Goal: Task Accomplishment & Management: Manage account settings

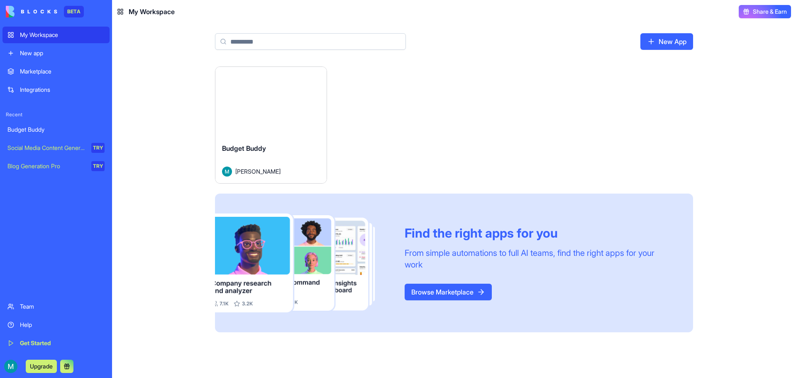
click at [245, 132] on div "Launch" at bounding box center [270, 102] width 111 height 70
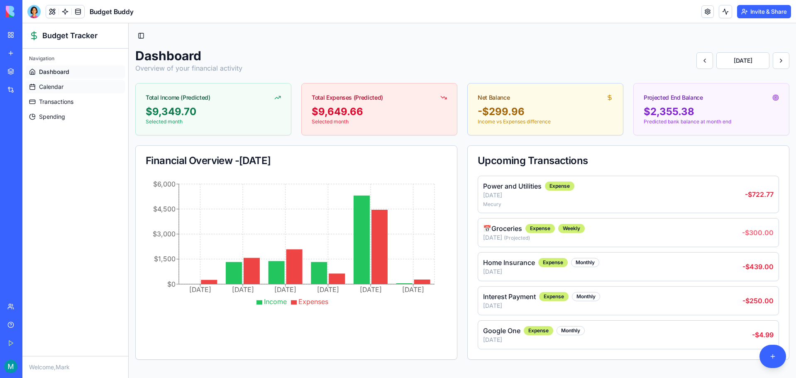
click at [52, 87] on span "Calendar" at bounding box center [51, 87] width 24 height 8
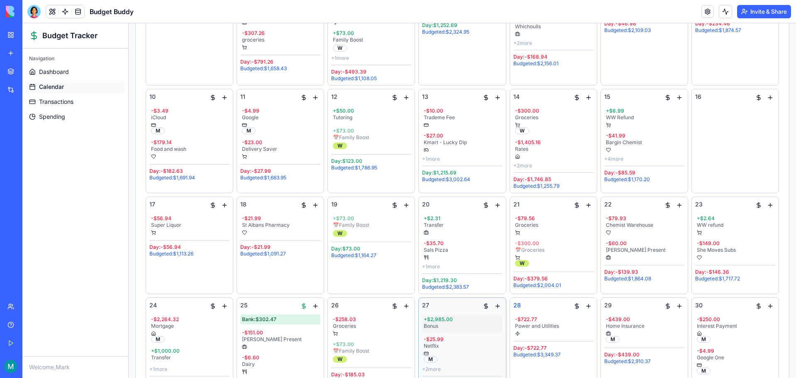
scroll to position [332, 0]
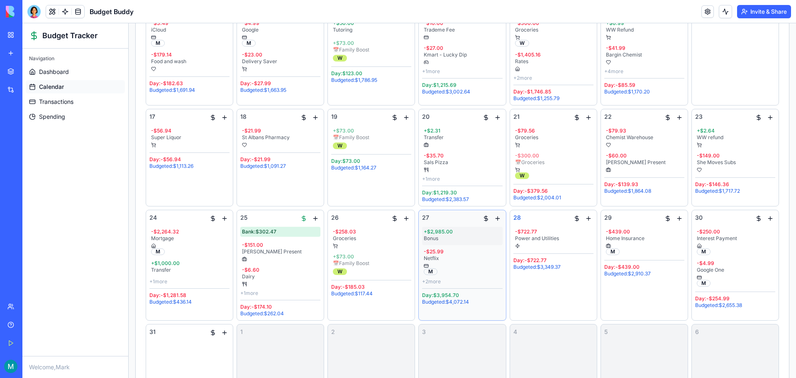
click at [445, 232] on div "+ $2,985.00" at bounding box center [462, 231] width 77 height 7
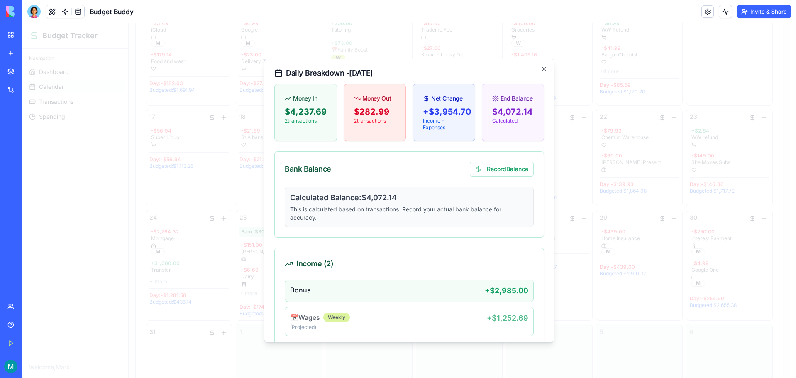
click at [501, 293] on div "+ $2,985.00" at bounding box center [507, 291] width 44 height 12
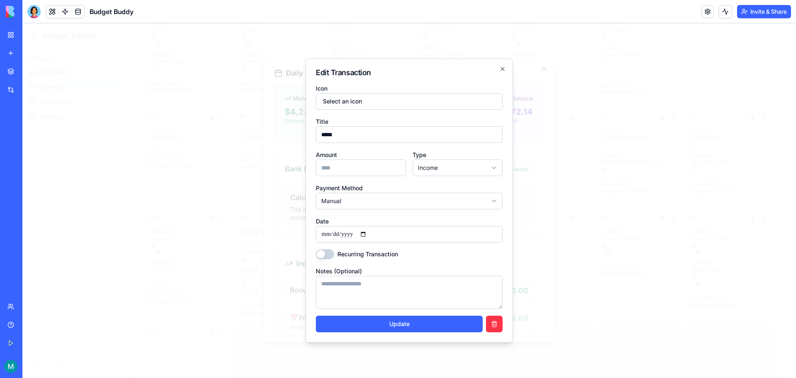
click at [352, 176] on form "**********" at bounding box center [409, 207] width 187 height 249
click at [355, 167] on input "****" at bounding box center [361, 167] width 90 height 17
click at [410, 324] on button "Update" at bounding box center [399, 323] width 167 height 17
type input "****"
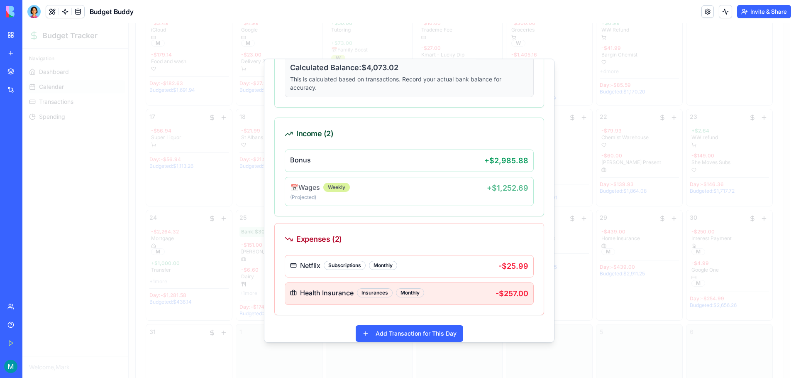
scroll to position [141, 0]
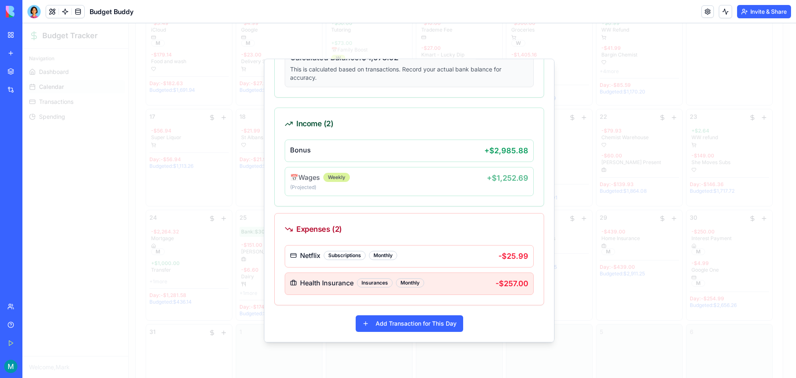
click at [454, 282] on div "Health Insurance Insurances Monthly" at bounding box center [392, 283] width 205 height 10
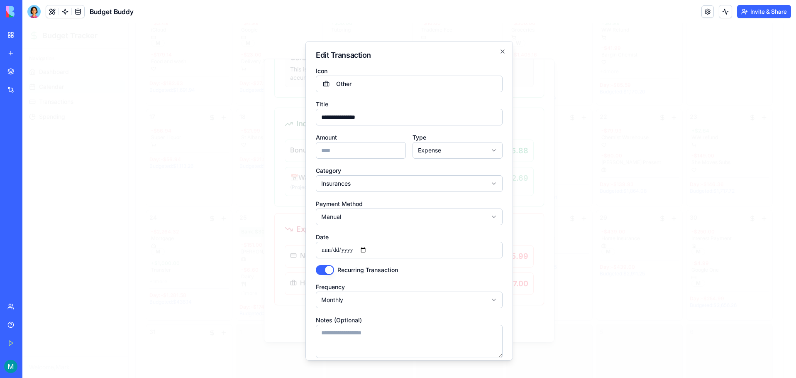
click at [341, 251] on input "**********" at bounding box center [409, 249] width 187 height 17
click at [380, 250] on input "**********" at bounding box center [409, 249] width 187 height 17
click at [371, 249] on input "**********" at bounding box center [409, 249] width 187 height 17
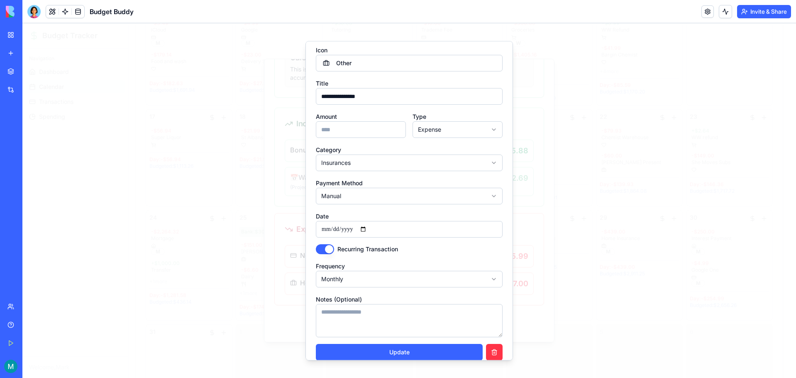
scroll to position [31, 0]
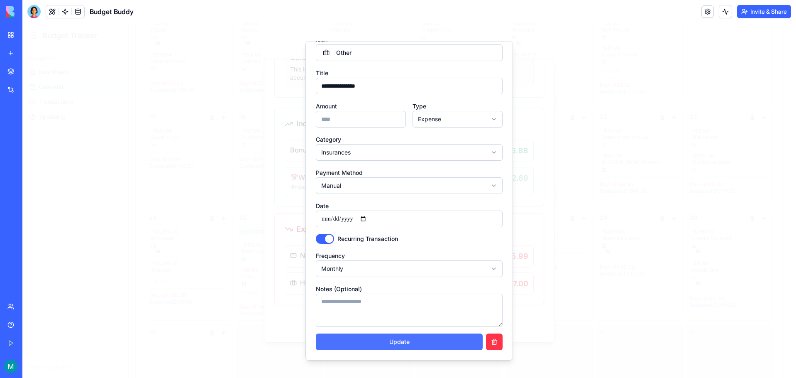
click at [403, 343] on button "Update" at bounding box center [399, 341] width 167 height 17
type input "**********"
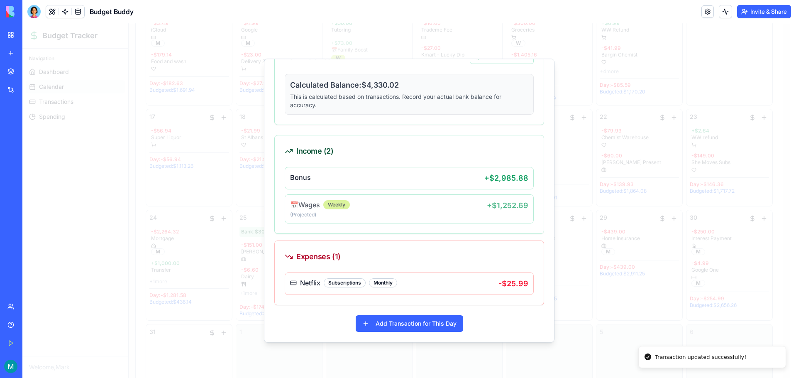
scroll to position [114, 0]
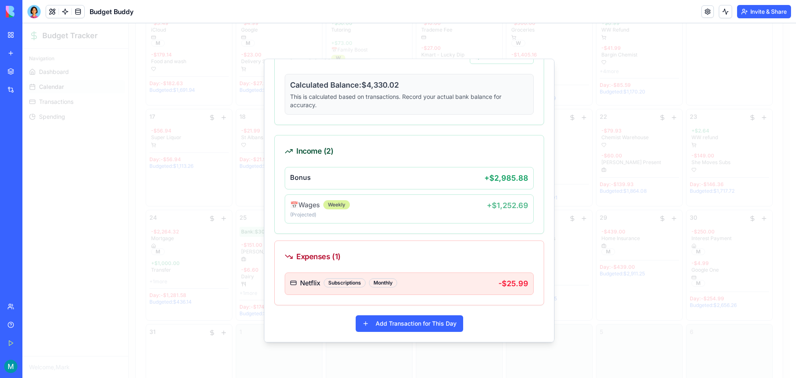
click at [411, 282] on div "Netflix Subscriptions Monthly" at bounding box center [394, 283] width 208 height 10
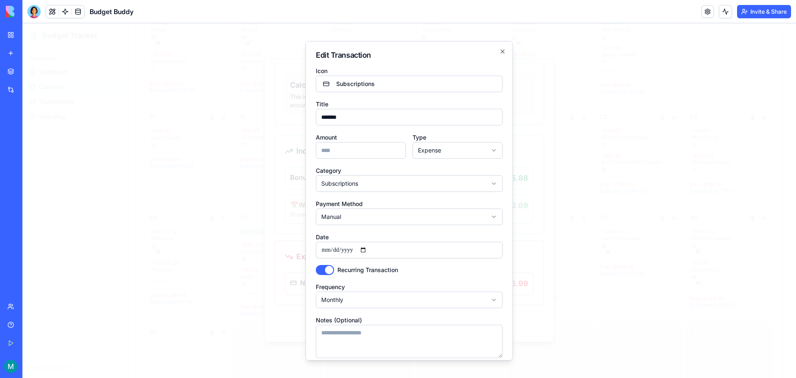
click at [370, 249] on input "**********" at bounding box center [409, 249] width 187 height 17
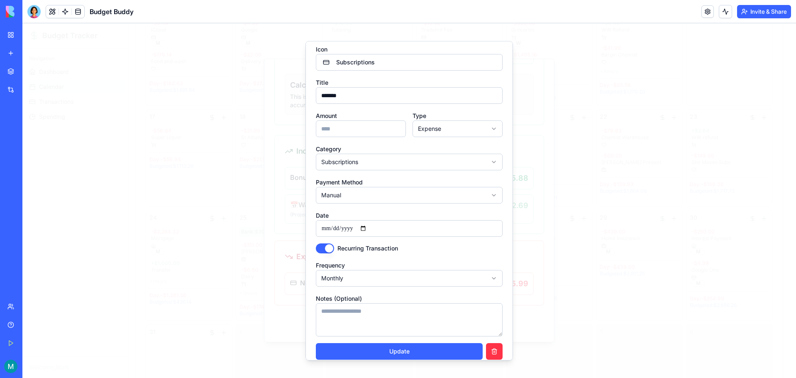
scroll to position [31, 0]
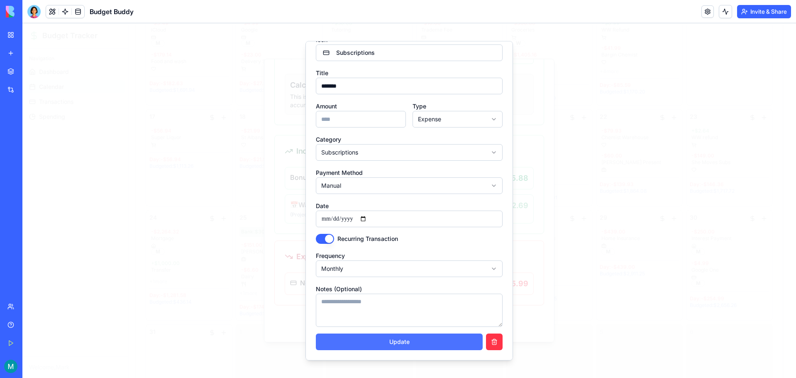
click at [392, 341] on button "Update" at bounding box center [399, 341] width 167 height 17
type input "**********"
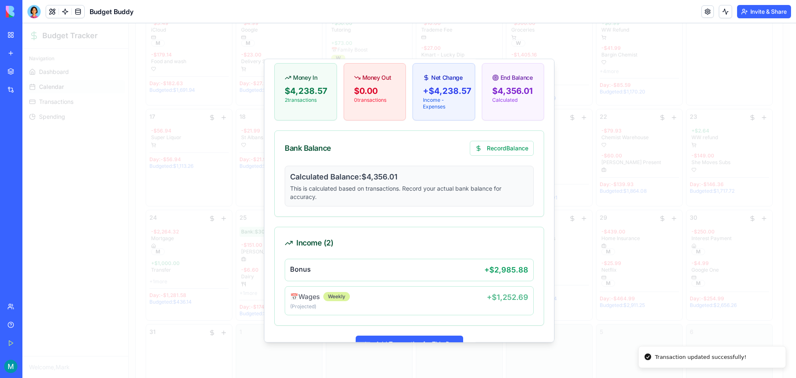
scroll to position [0, 0]
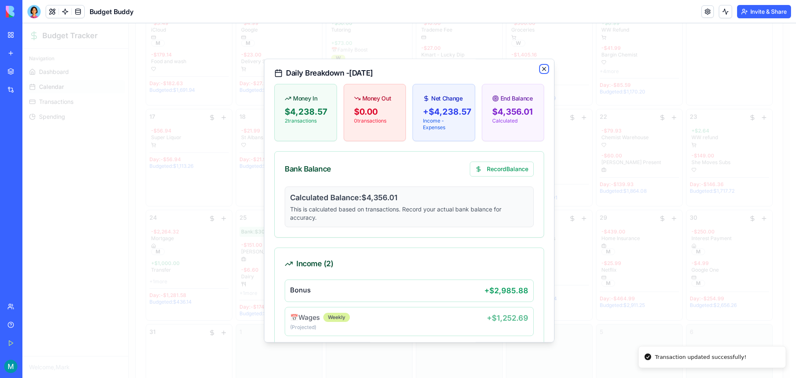
click at [542, 67] on icon "button" at bounding box center [543, 68] width 3 height 3
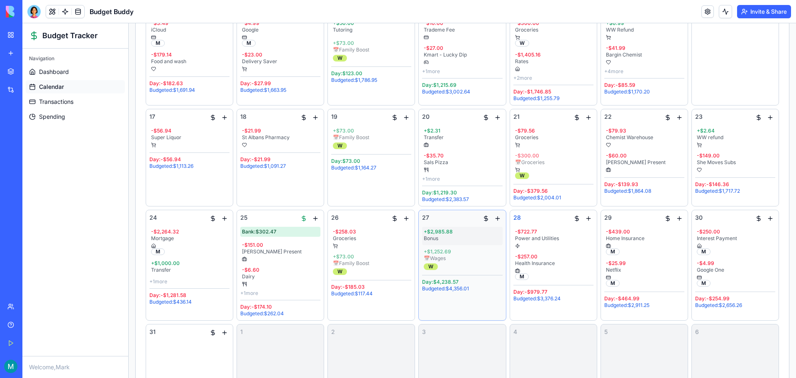
click at [486, 238] on div "Bonus" at bounding box center [462, 238] width 77 height 7
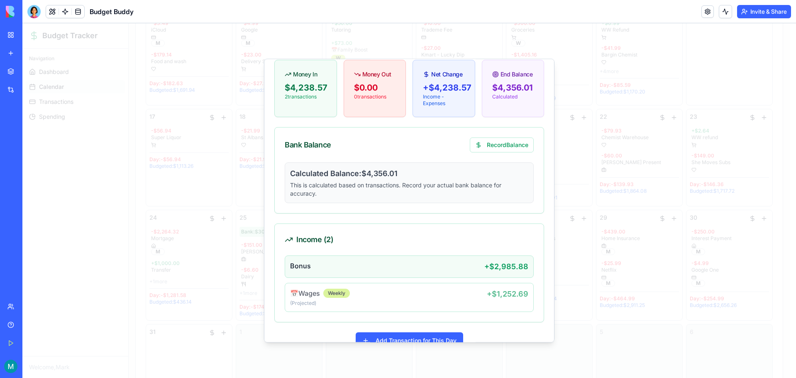
scroll to position [43, 0]
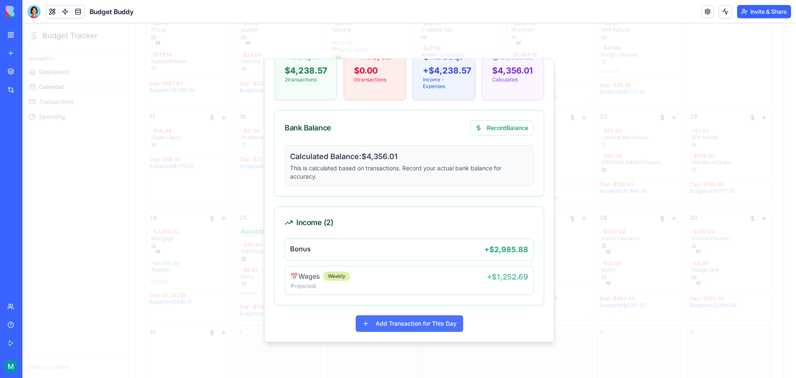
click at [417, 326] on button "Add Transaction for This Day" at bounding box center [409, 323] width 107 height 17
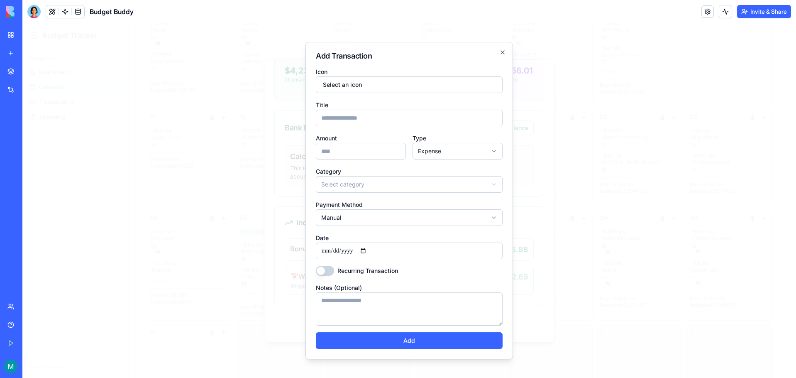
click at [361, 109] on div "Title" at bounding box center [409, 113] width 187 height 27
click at [360, 119] on input "Title" at bounding box center [409, 118] width 187 height 17
click at [354, 88] on button "Select an icon" at bounding box center [409, 84] width 187 height 17
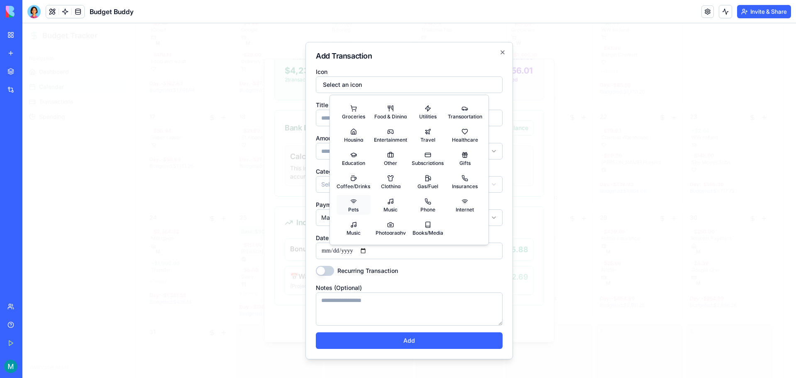
click at [352, 210] on span "Pets" at bounding box center [353, 208] width 10 height 5
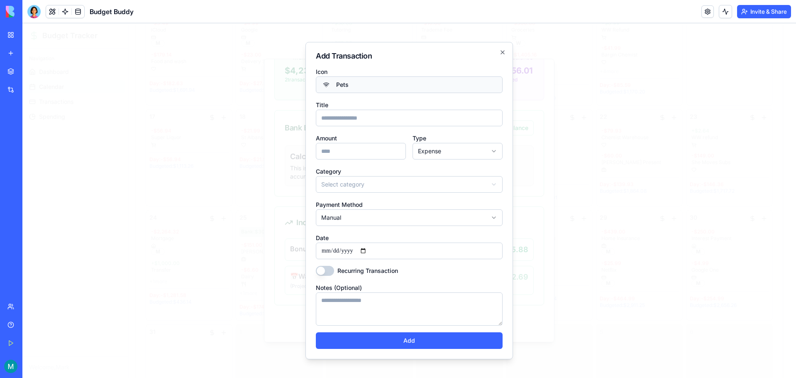
click at [352, 85] on button "Pets" at bounding box center [409, 84] width 187 height 17
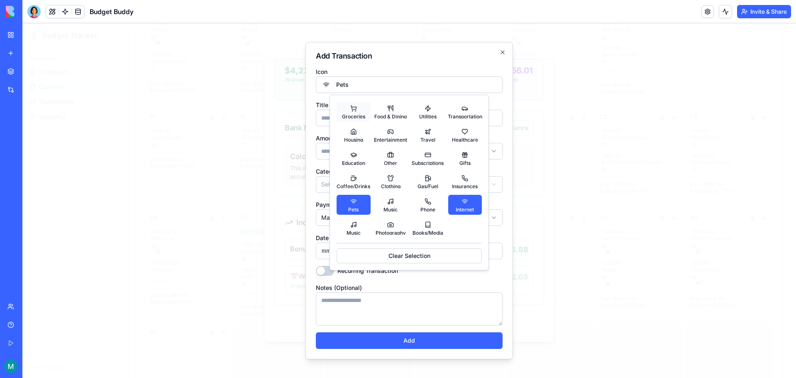
click at [356, 112] on button "Groceries" at bounding box center [353, 112] width 34 height 20
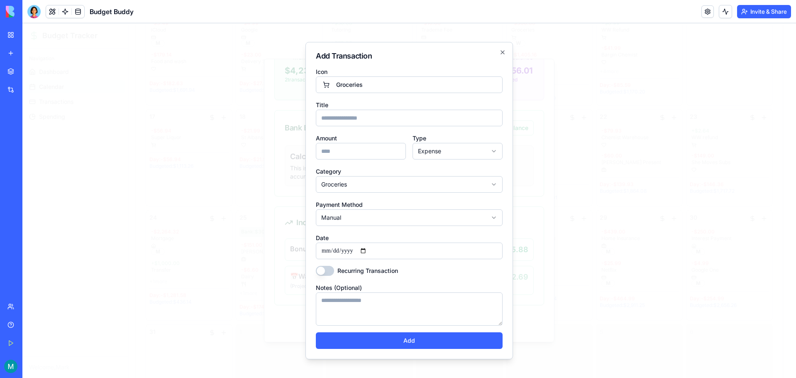
click at [364, 185] on body "Budget Tracker Navigation Dashboard Calendar Transactions Spending Welcome, Mar…" at bounding box center [405, 45] width 767 height 709
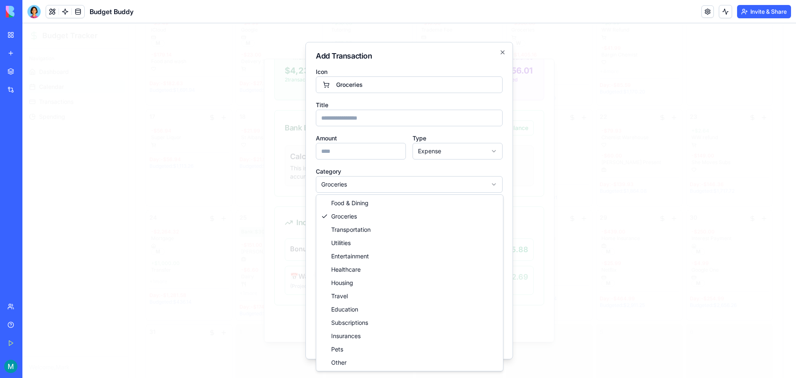
select select "****"
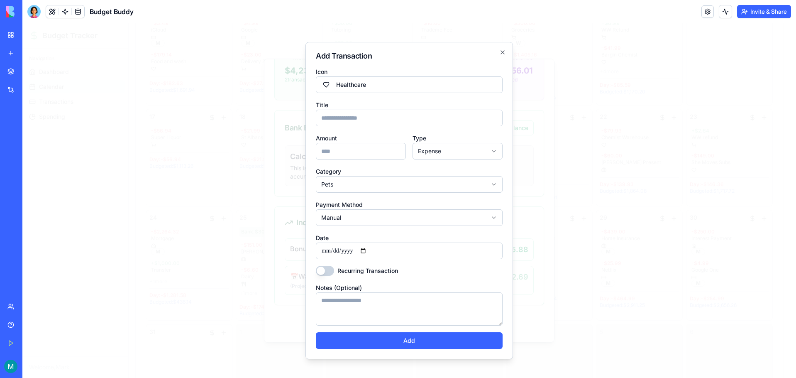
click at [335, 121] on input "Title" at bounding box center [409, 118] width 187 height 17
type input "*"
type input "**********"
click at [340, 150] on input "Amount" at bounding box center [361, 151] width 90 height 17
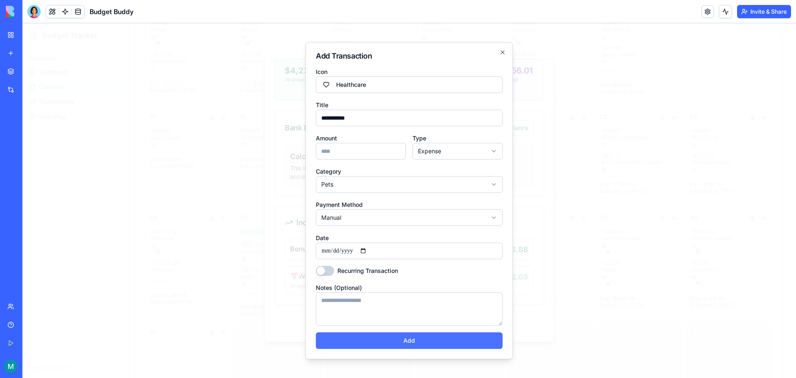
type input "******"
click at [411, 339] on button "Add" at bounding box center [409, 340] width 187 height 17
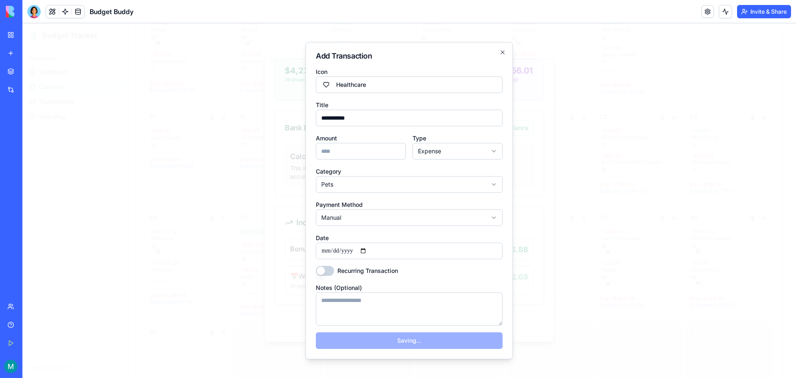
select select
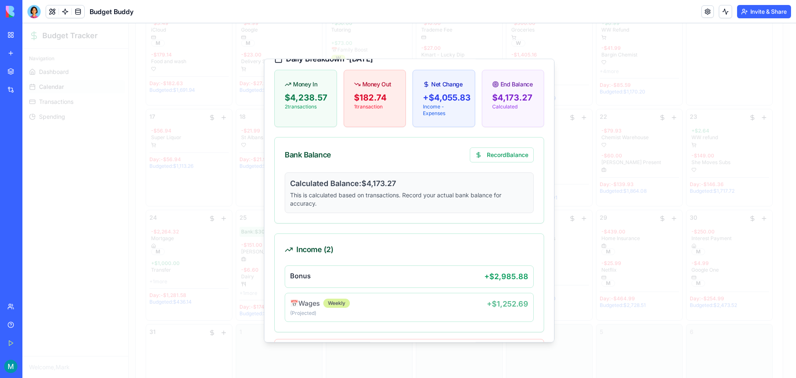
scroll to position [0, 0]
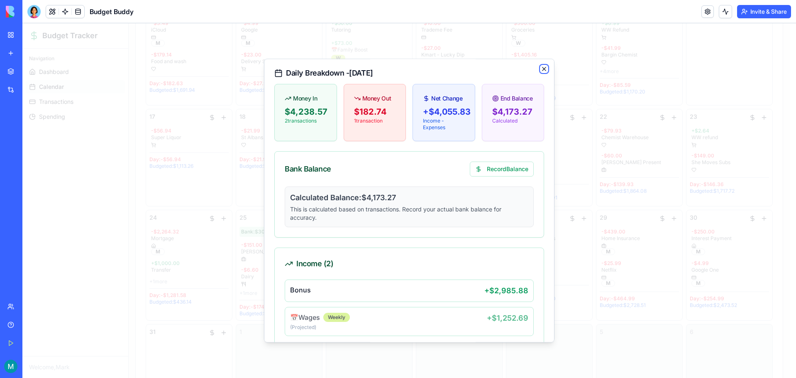
click at [541, 66] on icon "button" at bounding box center [544, 69] width 7 height 7
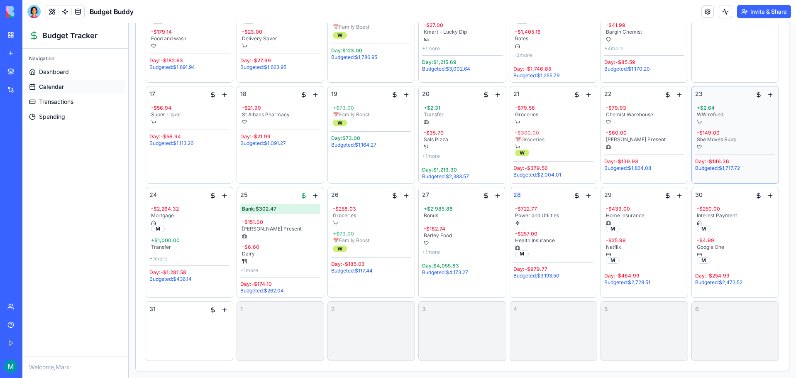
scroll to position [64, 0]
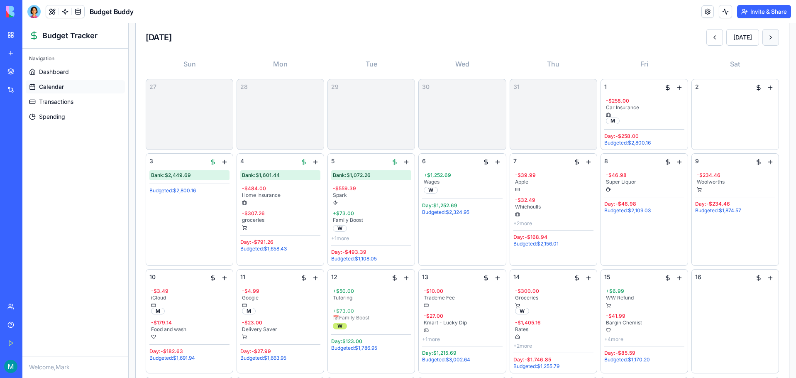
click at [764, 35] on button at bounding box center [770, 37] width 17 height 17
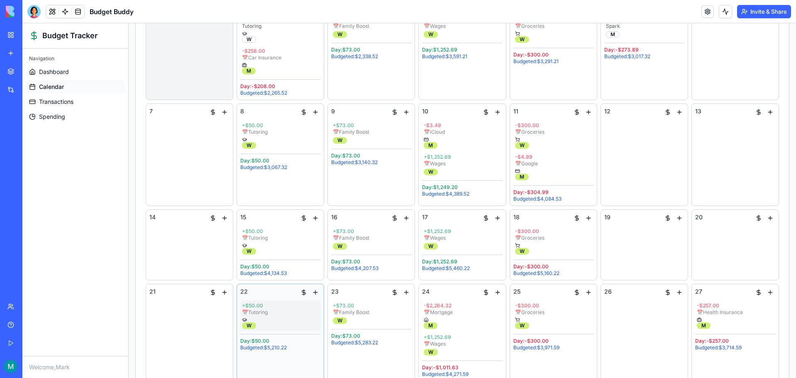
scroll to position [0, 0]
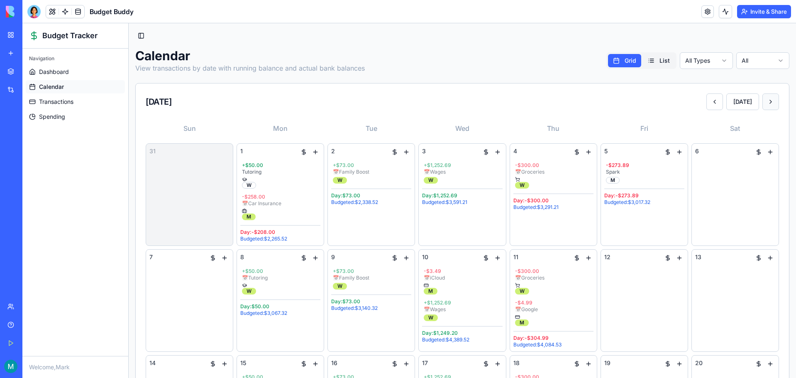
click at [762, 100] on button at bounding box center [770, 101] width 17 height 17
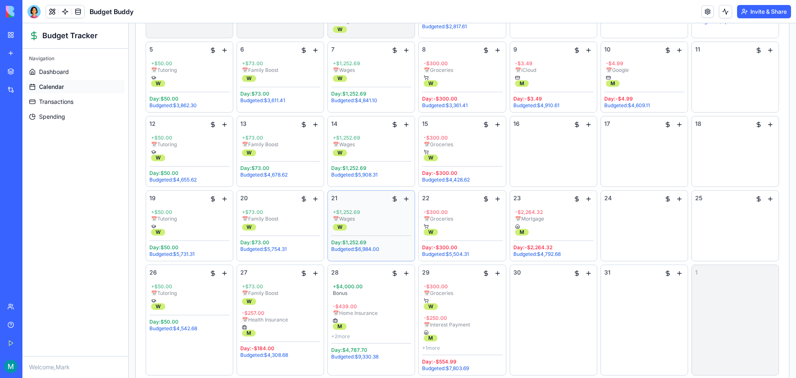
scroll to position [195, 0]
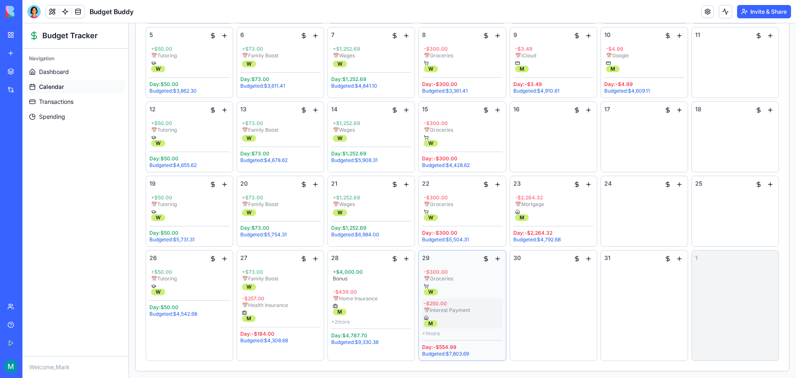
click at [447, 315] on div at bounding box center [462, 317] width 77 height 5
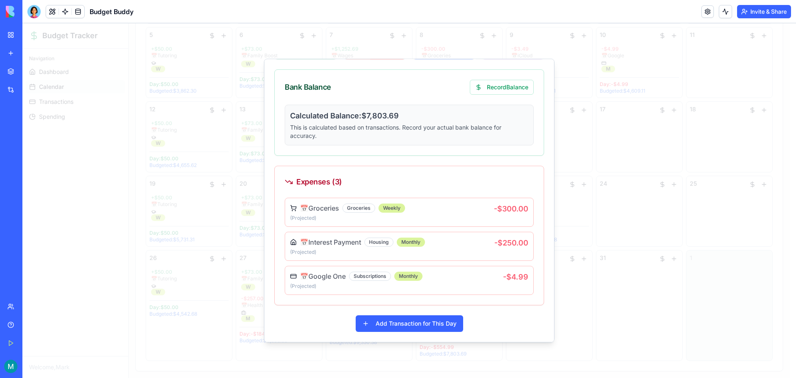
scroll to position [0, 0]
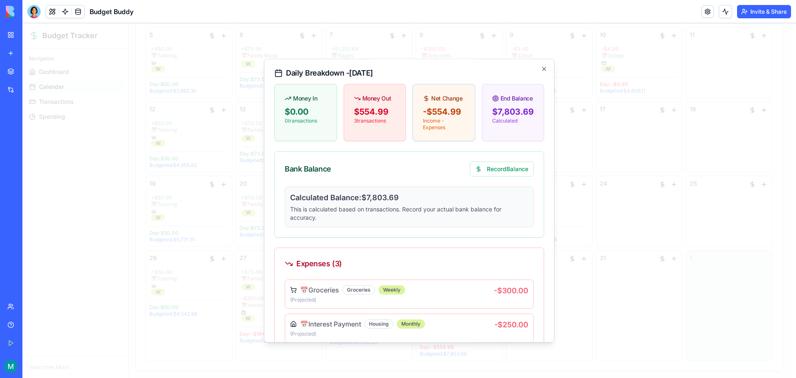
click at [538, 65] on div "Daily Breakdown - [DATE] Money In $0.00 0 transaction s Money Out $554.99 3 tra…" at bounding box center [409, 199] width 290 height 283
click at [541, 67] on icon "button" at bounding box center [544, 69] width 7 height 7
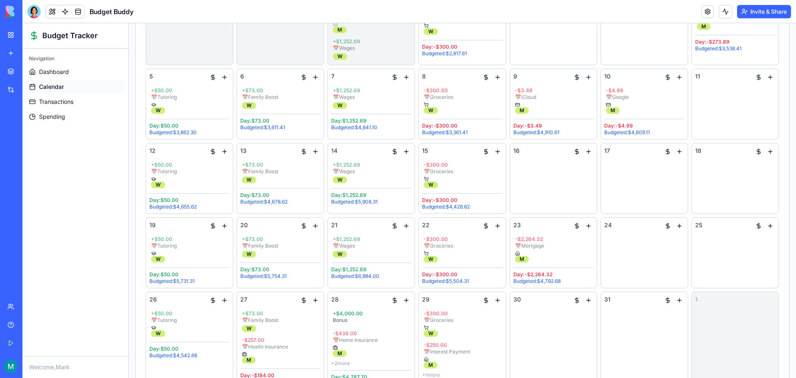
scroll to position [195, 0]
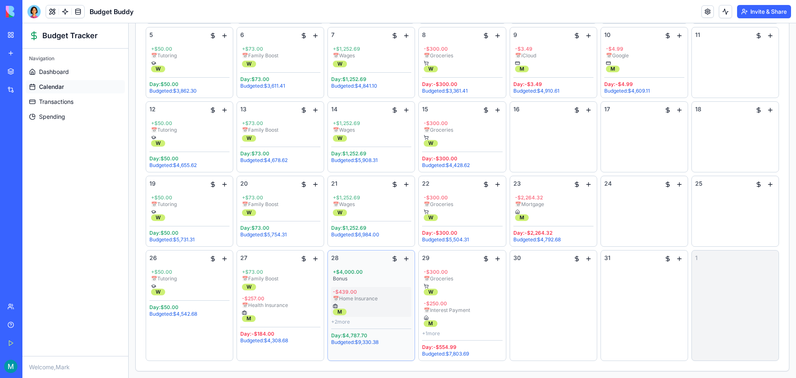
click at [387, 309] on div "- $439.00 📅 Home Insurance M" at bounding box center [371, 302] width 80 height 30
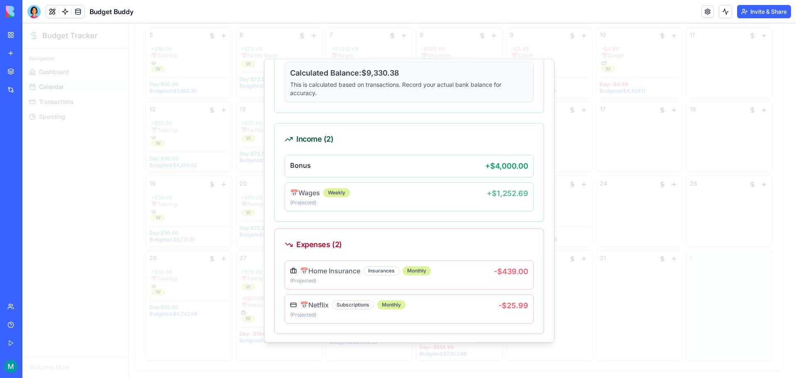
scroll to position [0, 0]
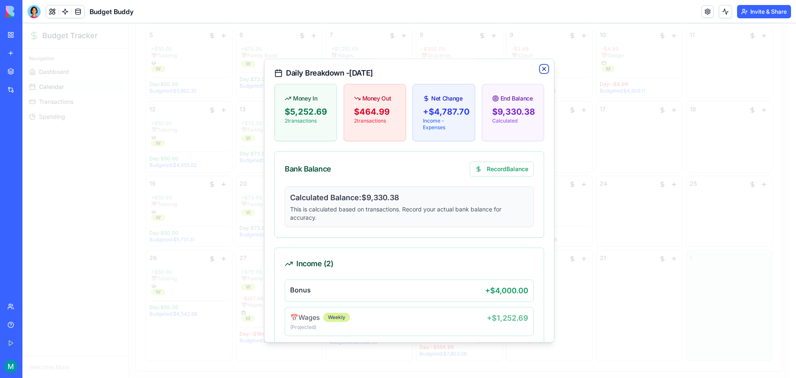
click at [541, 67] on icon "button" at bounding box center [544, 69] width 7 height 7
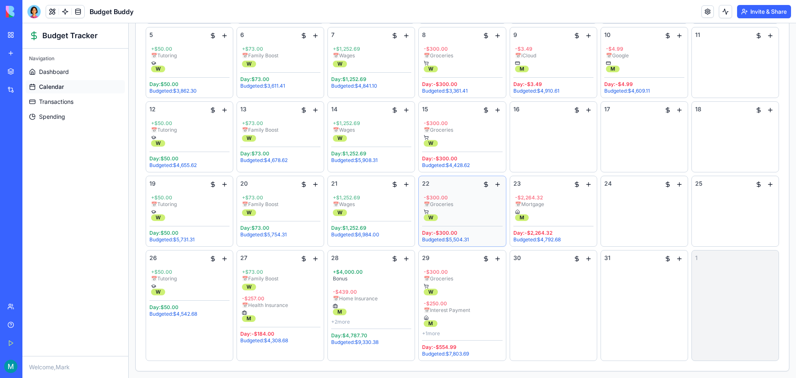
scroll to position [154, 0]
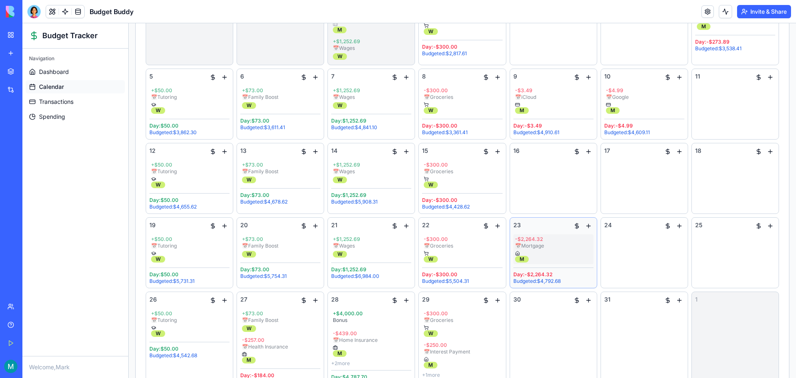
click at [557, 250] on div "- $2,264.32 📅 Mortgage M" at bounding box center [553, 249] width 80 height 30
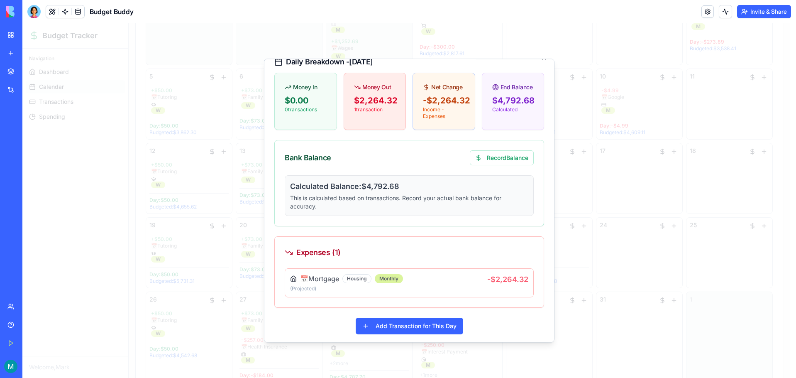
scroll to position [15, 0]
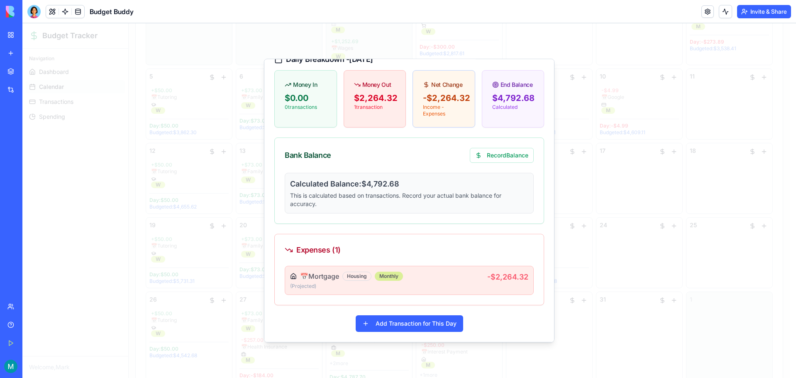
click at [449, 287] on p "(Projected )" at bounding box center [388, 286] width 197 height 7
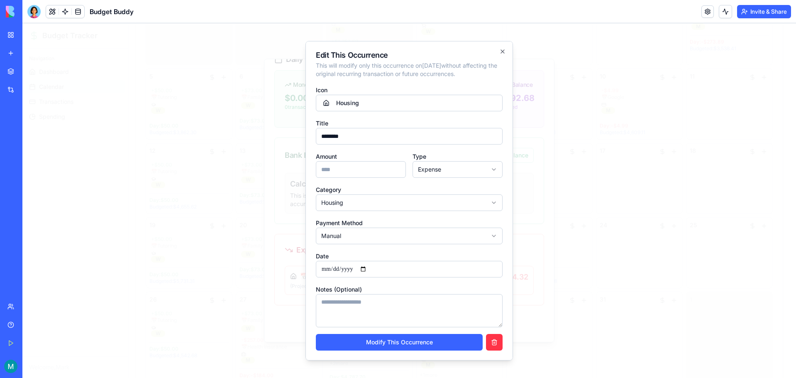
scroll to position [0, 0]
click at [495, 45] on div "**********" at bounding box center [408, 200] width 207 height 319
click at [499, 54] on icon "button" at bounding box center [502, 51] width 7 height 7
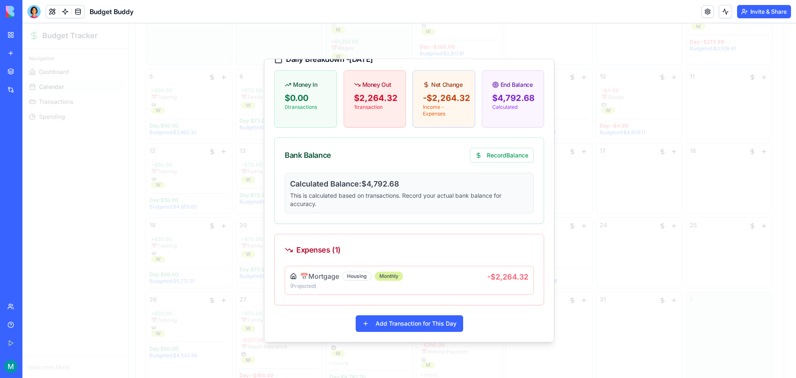
scroll to position [0, 0]
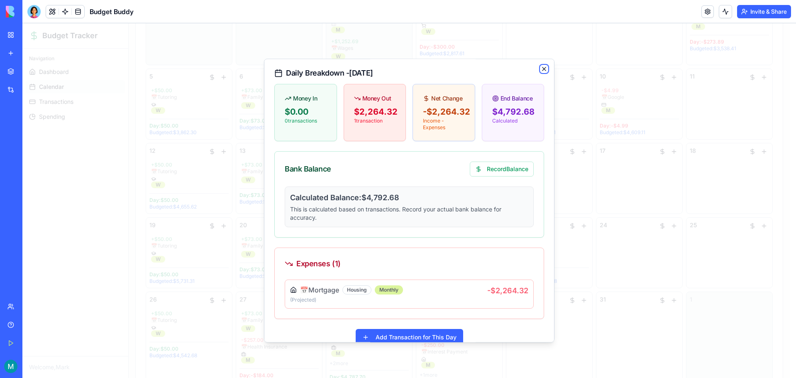
click at [541, 69] on icon "button" at bounding box center [544, 69] width 7 height 7
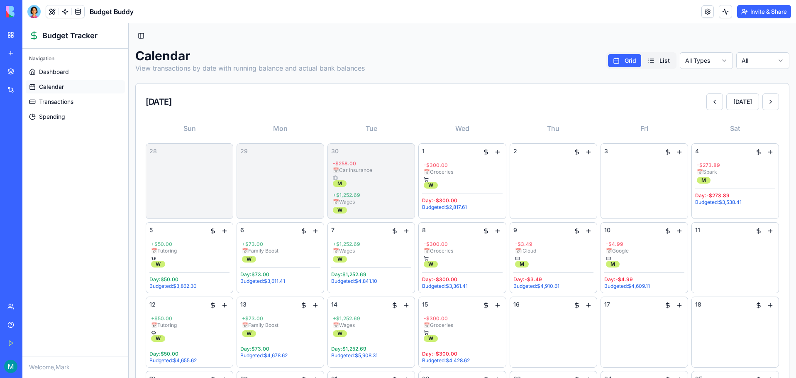
click at [55, 79] on ul "Dashboard Calendar Transactions Spending" at bounding box center [75, 94] width 99 height 58
click at [58, 73] on span "Dashboard" at bounding box center [54, 72] width 30 height 8
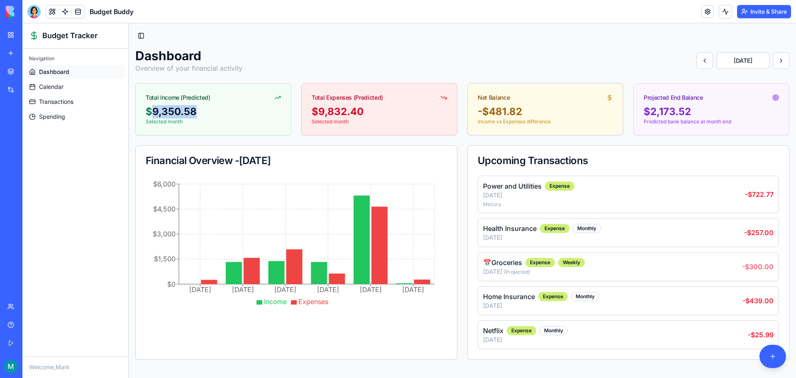
drag, startPoint x: 151, startPoint y: 109, endPoint x: 203, endPoint y: 108, distance: 52.7
click at [203, 108] on div "$9,350.58" at bounding box center [213, 111] width 135 height 13
click at [206, 108] on div "$9,350.58" at bounding box center [213, 111] width 135 height 13
drag, startPoint x: 305, startPoint y: 114, endPoint x: 378, endPoint y: 112, distance: 72.6
click at [378, 112] on div "$9,832.40 Selected month" at bounding box center [379, 120] width 155 height 30
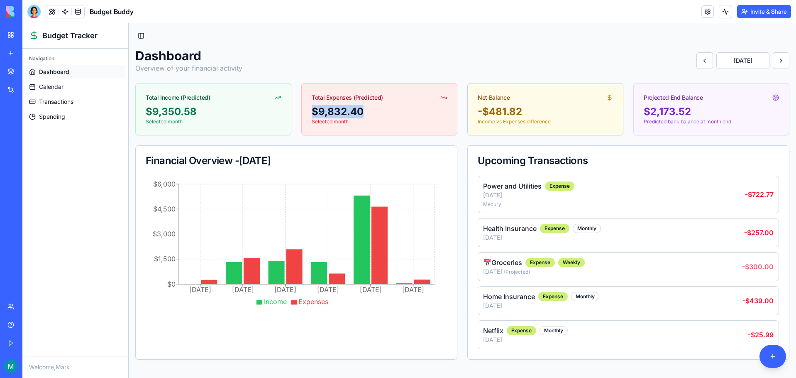
click at [378, 112] on div "$9,832.40" at bounding box center [379, 111] width 135 height 13
drag, startPoint x: 479, startPoint y: 107, endPoint x: 534, endPoint y: 110, distance: 55.3
click at [534, 110] on div "-$481.82" at bounding box center [545, 111] width 135 height 13
click at [534, 111] on div "-$481.82" at bounding box center [545, 111] width 135 height 13
drag, startPoint x: 649, startPoint y: 111, endPoint x: 718, endPoint y: 111, distance: 68.5
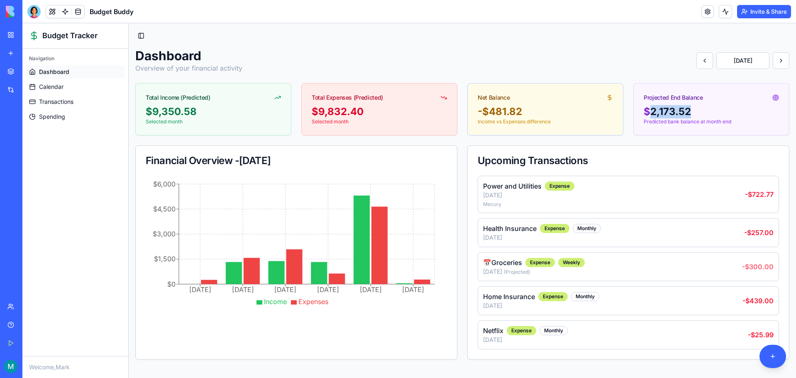
click at [718, 111] on div "$2,173.52" at bounding box center [710, 111] width 135 height 13
click at [701, 107] on div "$2,173.52" at bounding box center [710, 111] width 135 height 13
click at [655, 110] on div "$2,173.52" at bounding box center [710, 111] width 135 height 13
click at [51, 82] on link "Calendar" at bounding box center [75, 86] width 99 height 13
